Goal: Information Seeking & Learning: Learn about a topic

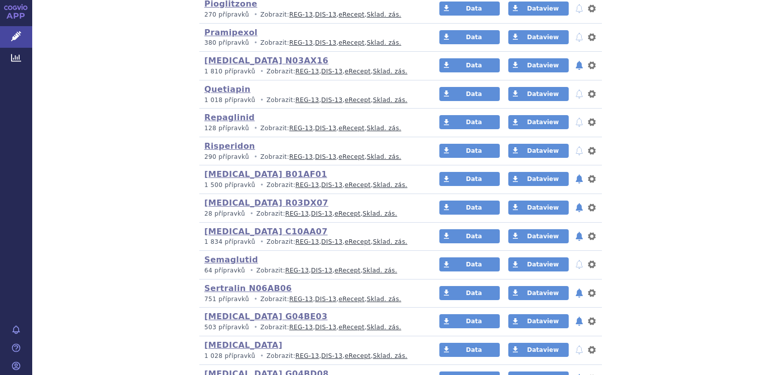
scroll to position [1762, 0]
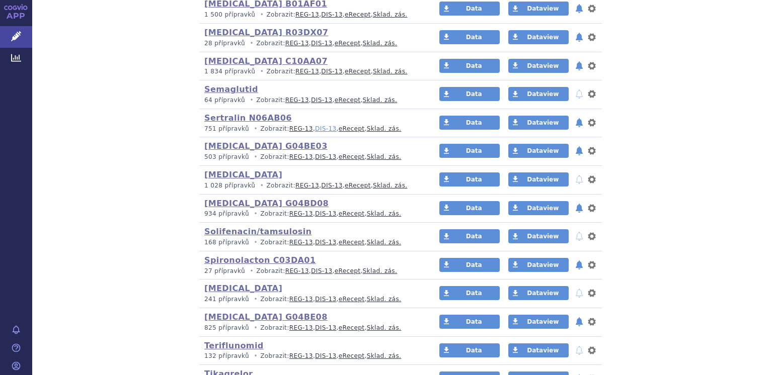
click at [315, 125] on link "DIS-13" at bounding box center [325, 128] width 21 height 7
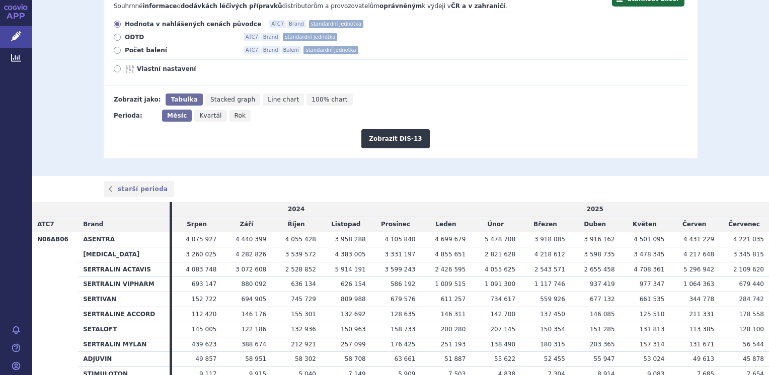
scroll to position [151, 0]
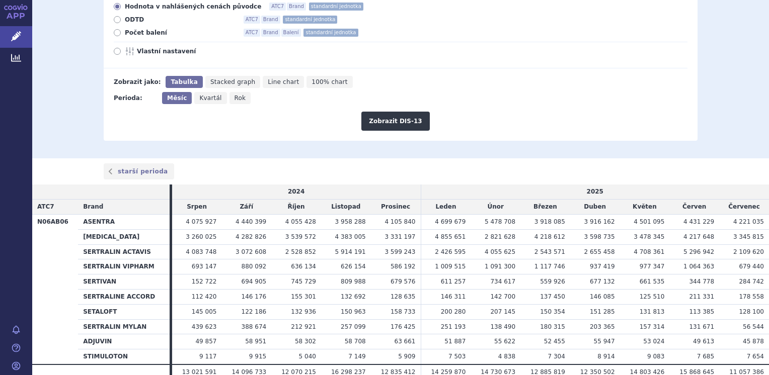
click at [114, 35] on icon at bounding box center [117, 32] width 7 height 7
click at [115, 35] on input "Počet balení ATC7 Brand Balení standardní jednotka" at bounding box center [118, 34] width 7 height 7
radio input "true"
click at [381, 126] on button "Zobrazit DIS-13" at bounding box center [395, 121] width 68 height 19
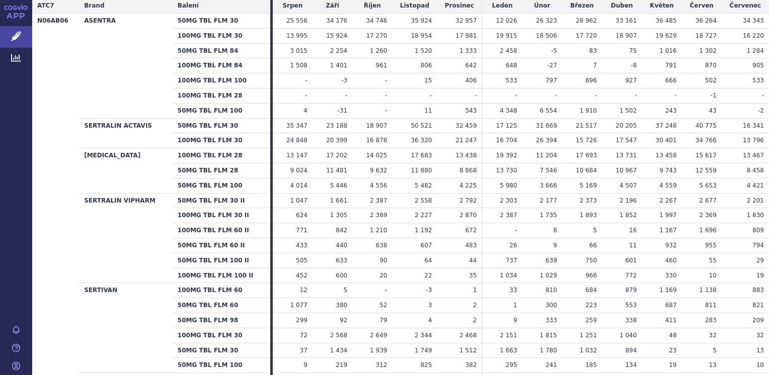
scroll to position [302, 0]
